Goal: Task Accomplishment & Management: Manage account settings

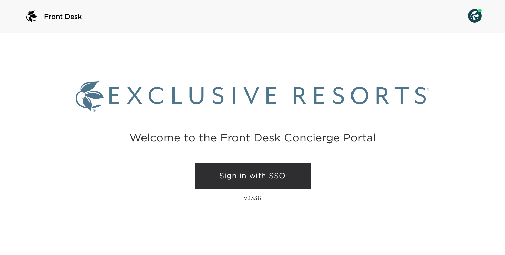
click at [255, 177] on link "Sign in with SSO" at bounding box center [253, 176] width 116 height 26
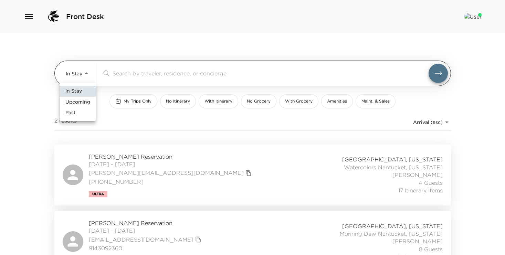
click at [77, 67] on body "Front Desk In Stay In-Stay ​ My Trips Only No Itinerary With Itinerary No Groce…" at bounding box center [252, 127] width 505 height 255
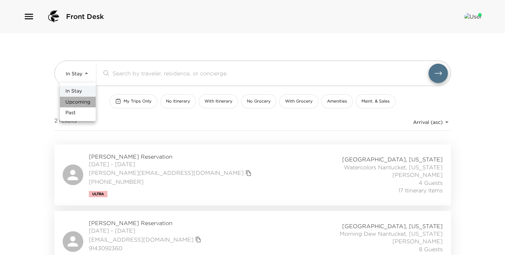
click at [79, 100] on span "Upcoming" at bounding box center [77, 102] width 25 height 7
type input "Upcoming"
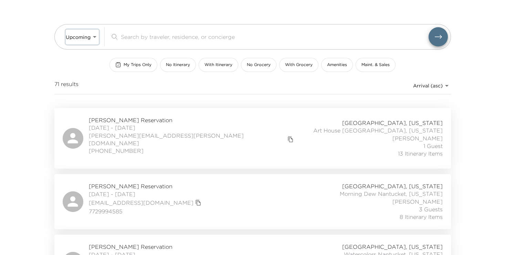
scroll to position [45, 0]
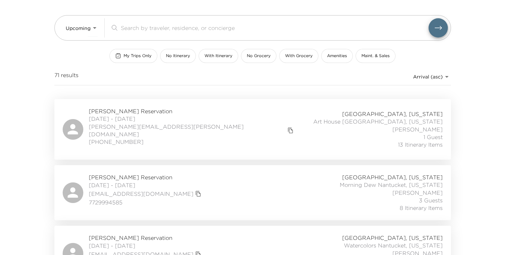
click at [142, 109] on span "[PERSON_NAME] Reservation" at bounding box center [192, 111] width 207 height 8
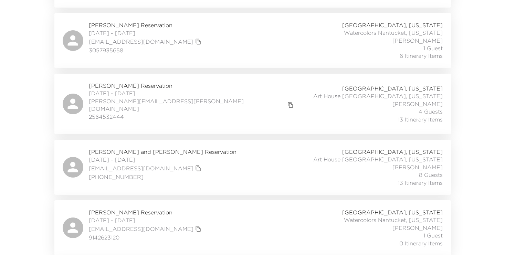
scroll to position [261, 0]
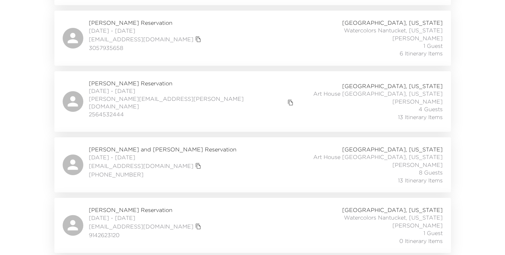
click at [164, 137] on div "[PERSON_NAME] and [PERSON_NAME] Reservation [DATE] - [DATE] [EMAIL_ADDRESS][DOM…" at bounding box center [252, 164] width 397 height 55
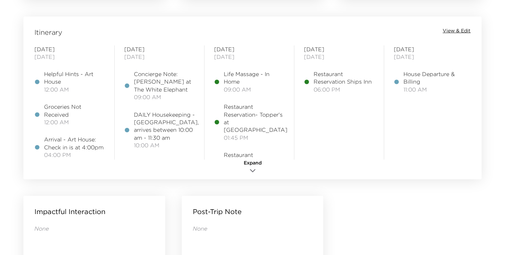
scroll to position [566, 0]
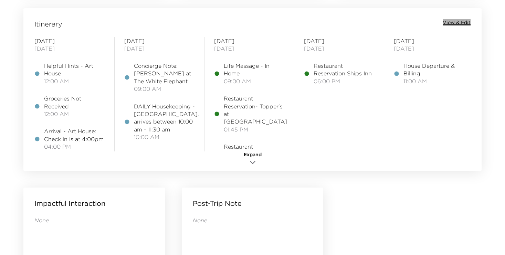
click at [462, 22] on span "View & Edit" at bounding box center [457, 22] width 28 height 7
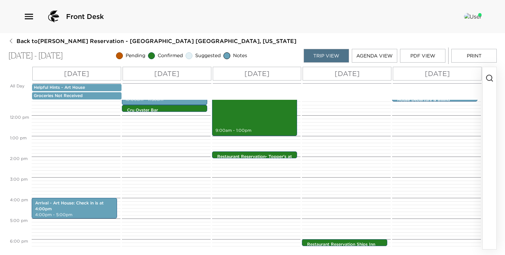
scroll to position [245, 0]
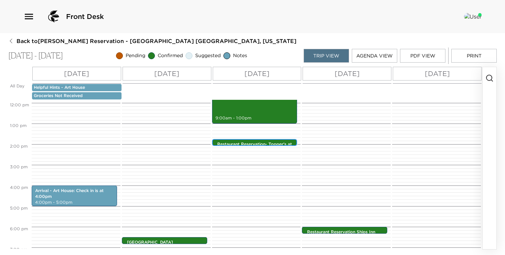
click at [257, 142] on p "Restaurant Reservation- Topper's at The Wauwinet" at bounding box center [256, 148] width 79 height 12
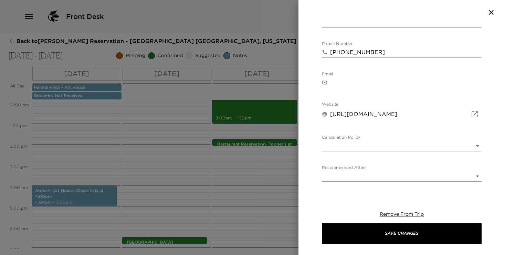
scroll to position [277, 0]
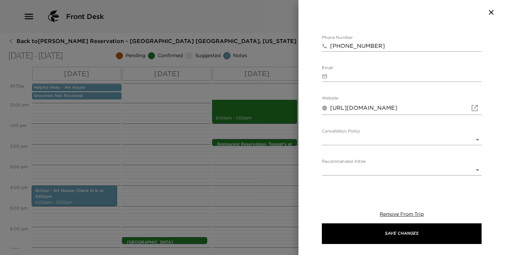
click at [371, 124] on body "Front Desk Back to Wade Knudson Reservation - Art House Nantucket, Massachusett…" at bounding box center [252, 127] width 505 height 255
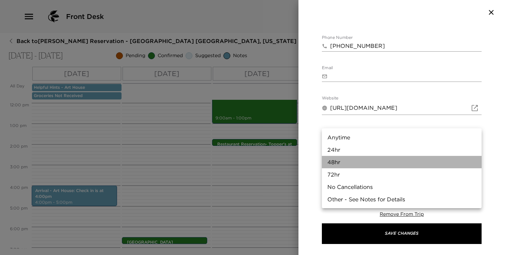
click at [360, 164] on li "48hr" at bounding box center [402, 162] width 160 height 12
type input "48hr"
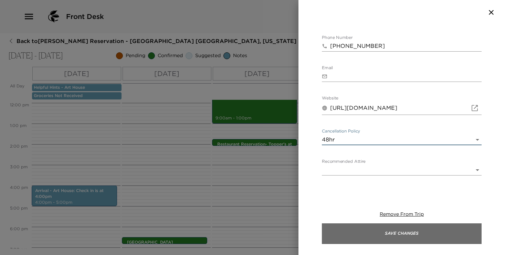
click at [388, 233] on button "Save Changes" at bounding box center [402, 234] width 160 height 21
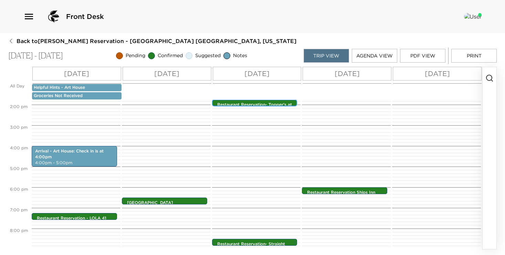
scroll to position [286, 0]
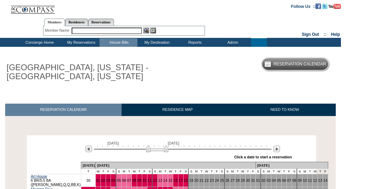
scroll to position [79, 0]
